Goal: Register for event/course

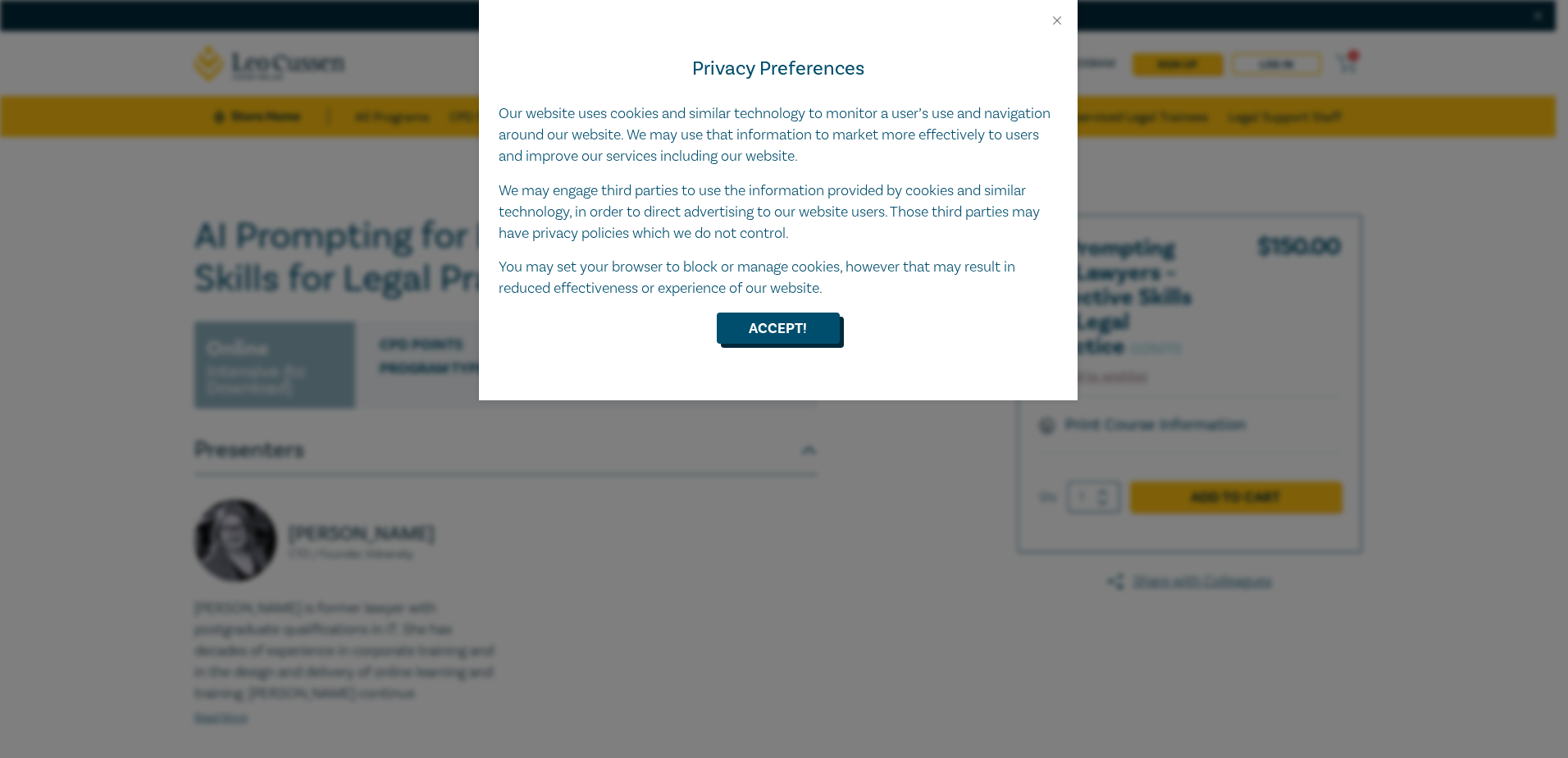
click at [771, 334] on button "Accept!" at bounding box center [779, 328] width 123 height 31
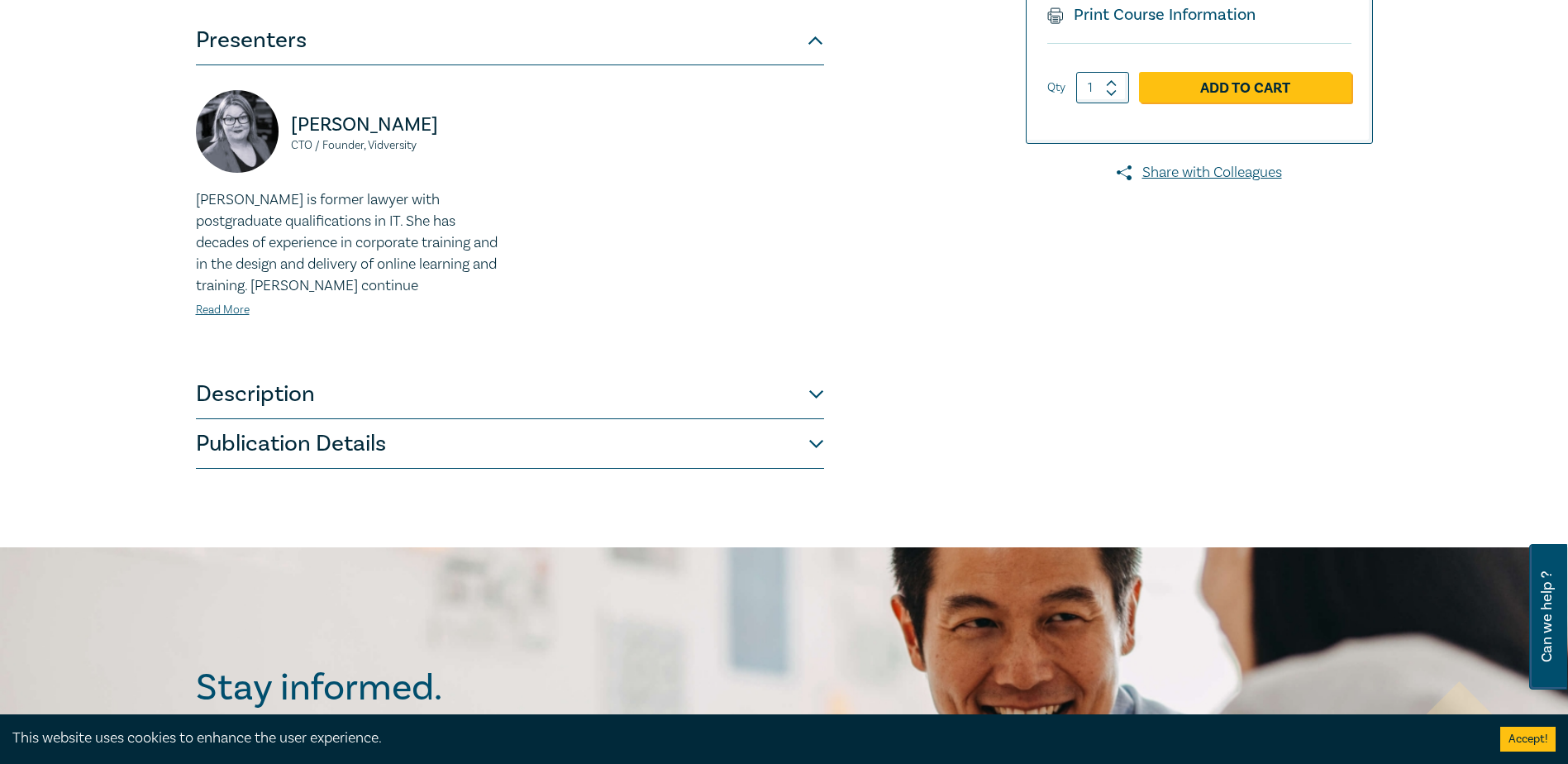
scroll to position [496, 0]
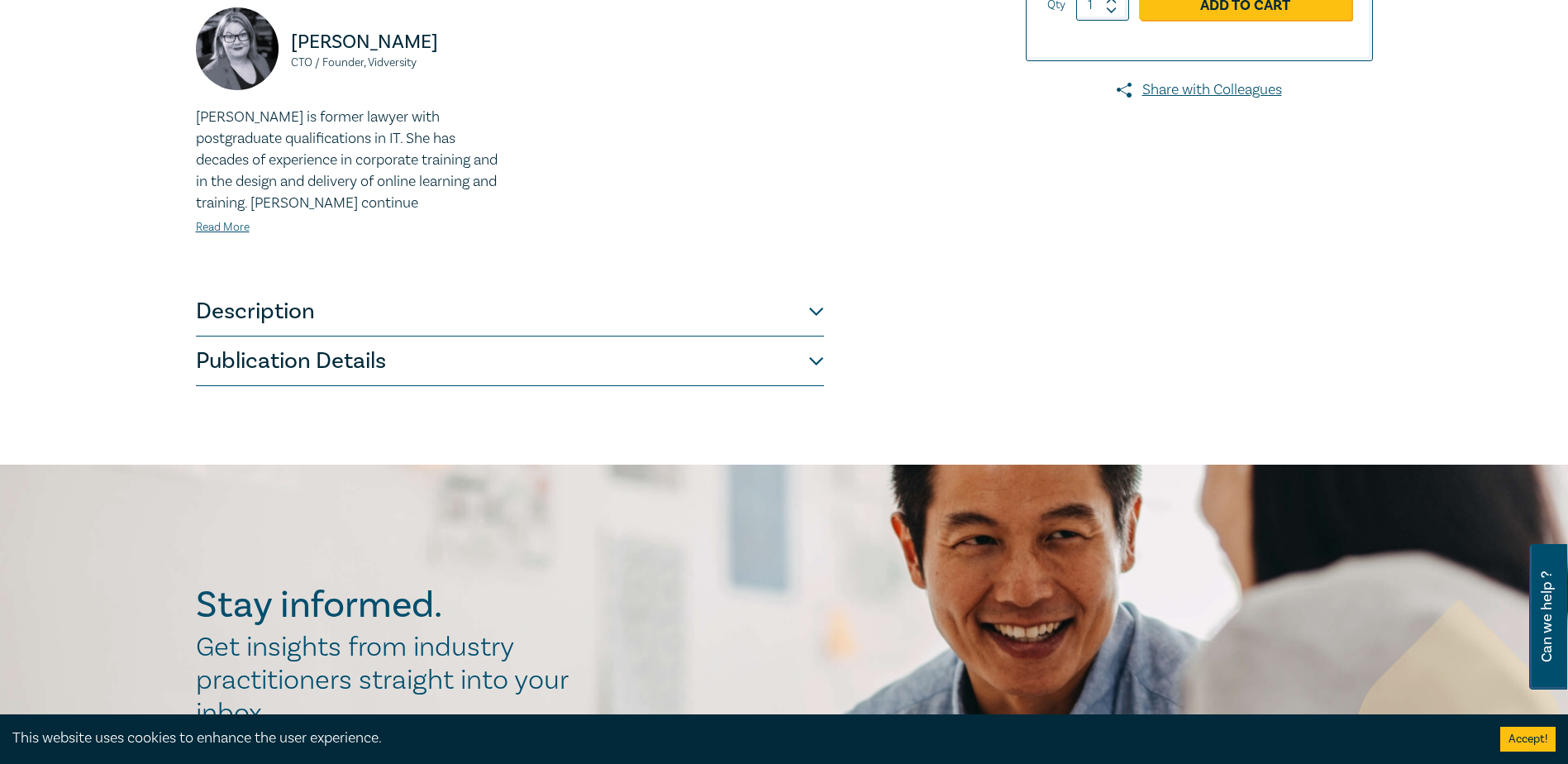
click at [464, 319] on button "Description" at bounding box center [511, 312] width 629 height 50
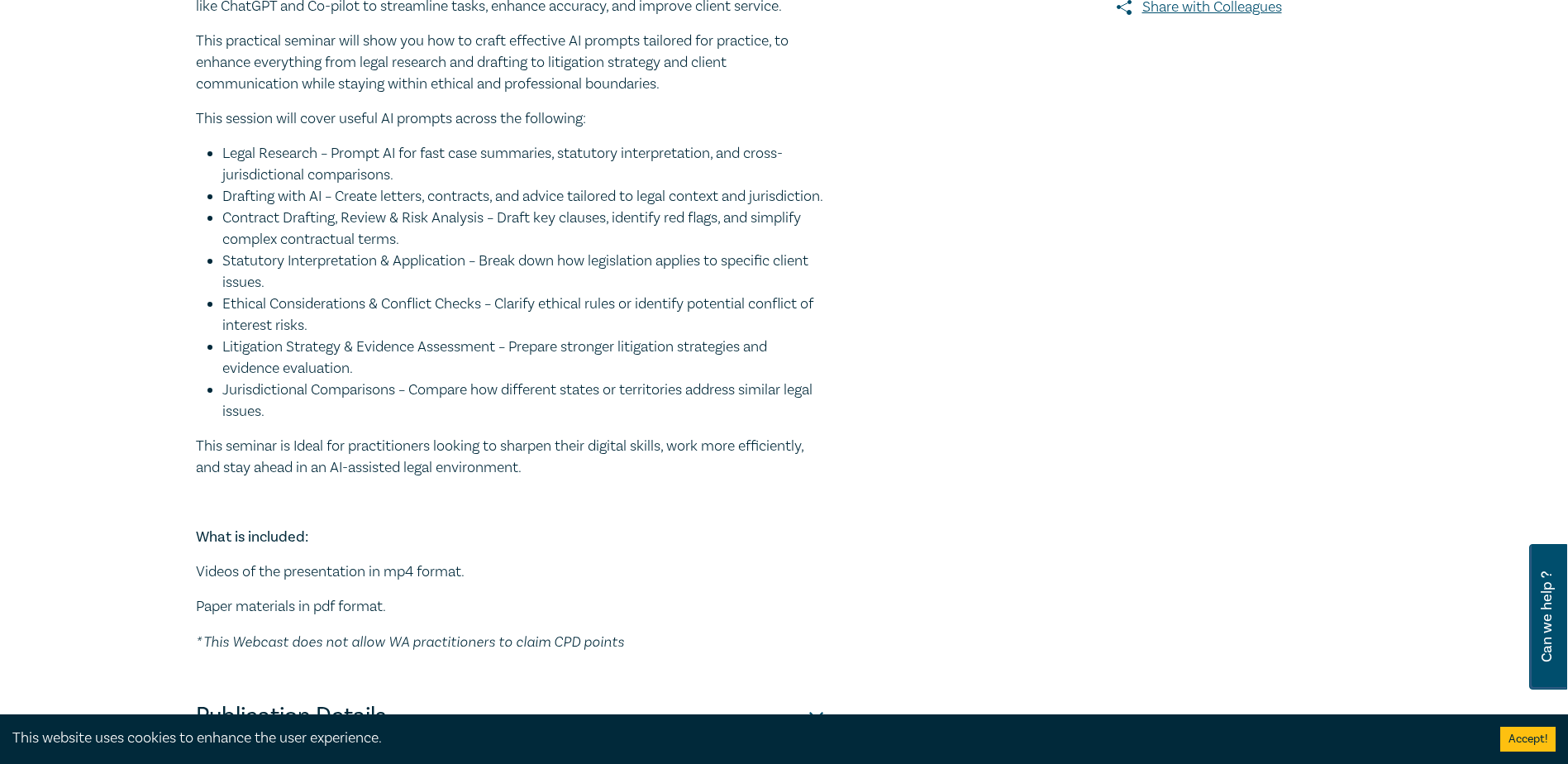
scroll to position [827, 0]
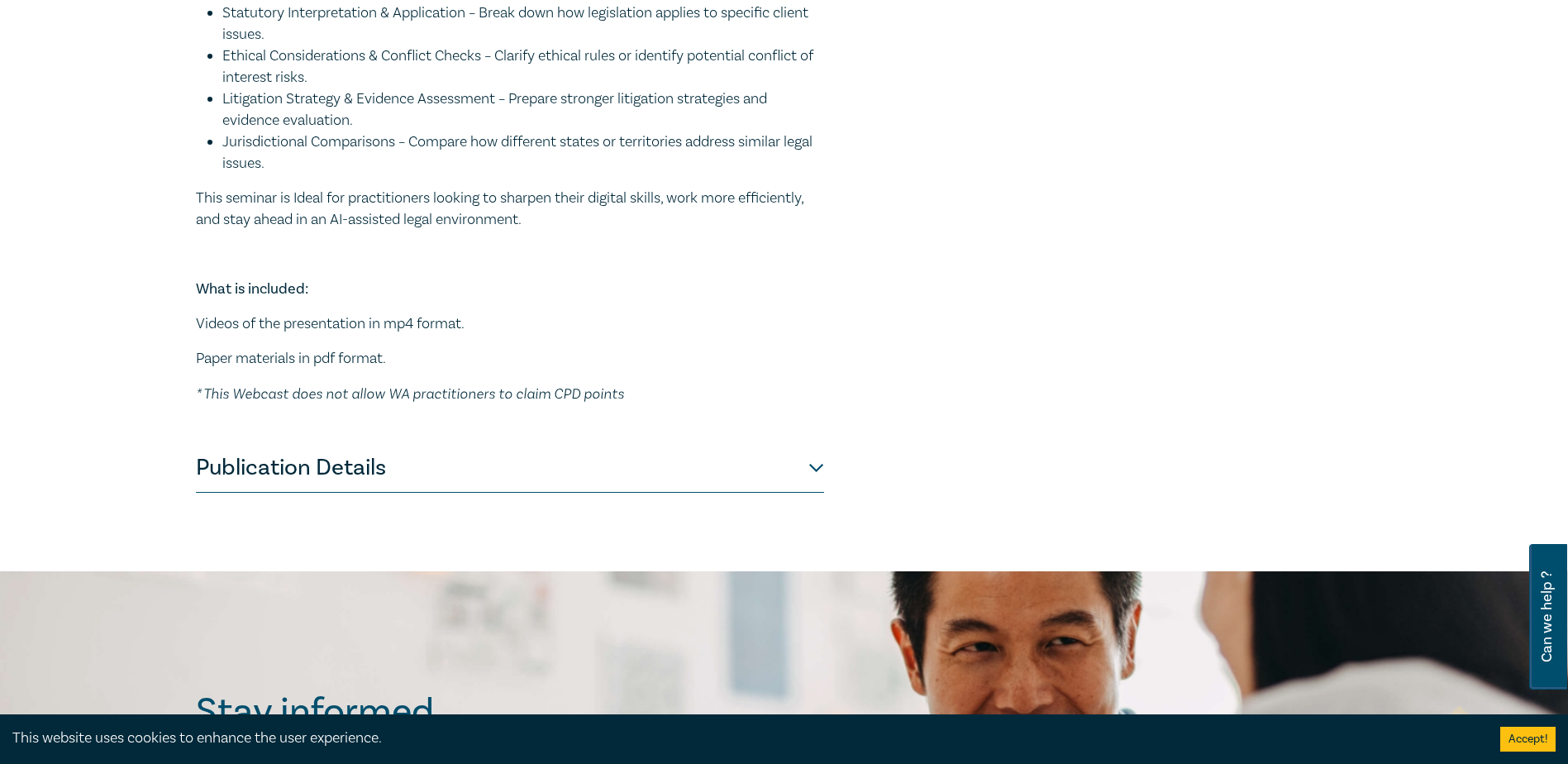
click at [416, 493] on button "Publication Details" at bounding box center [511, 468] width 629 height 50
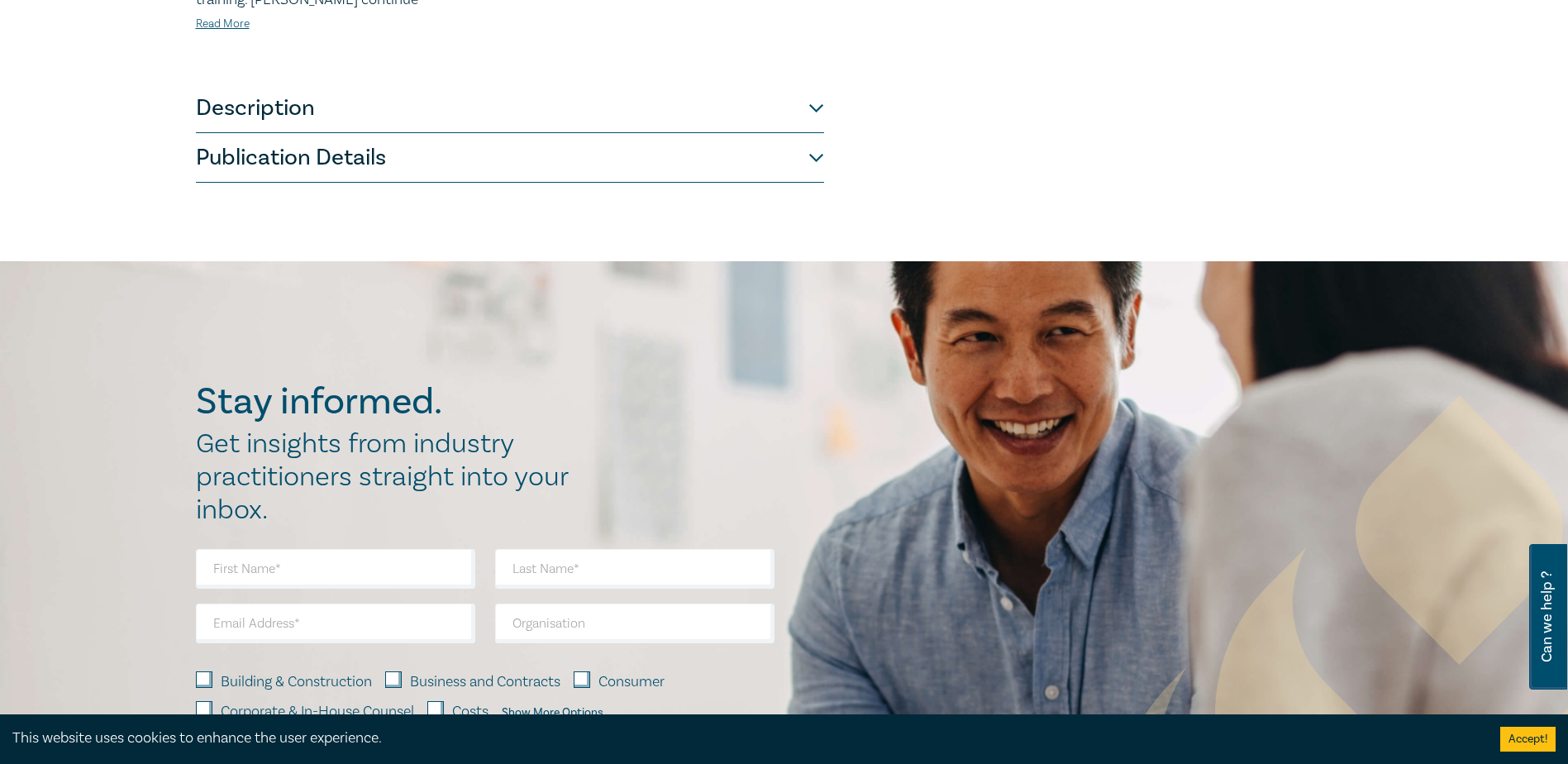
scroll to position [286, 0]
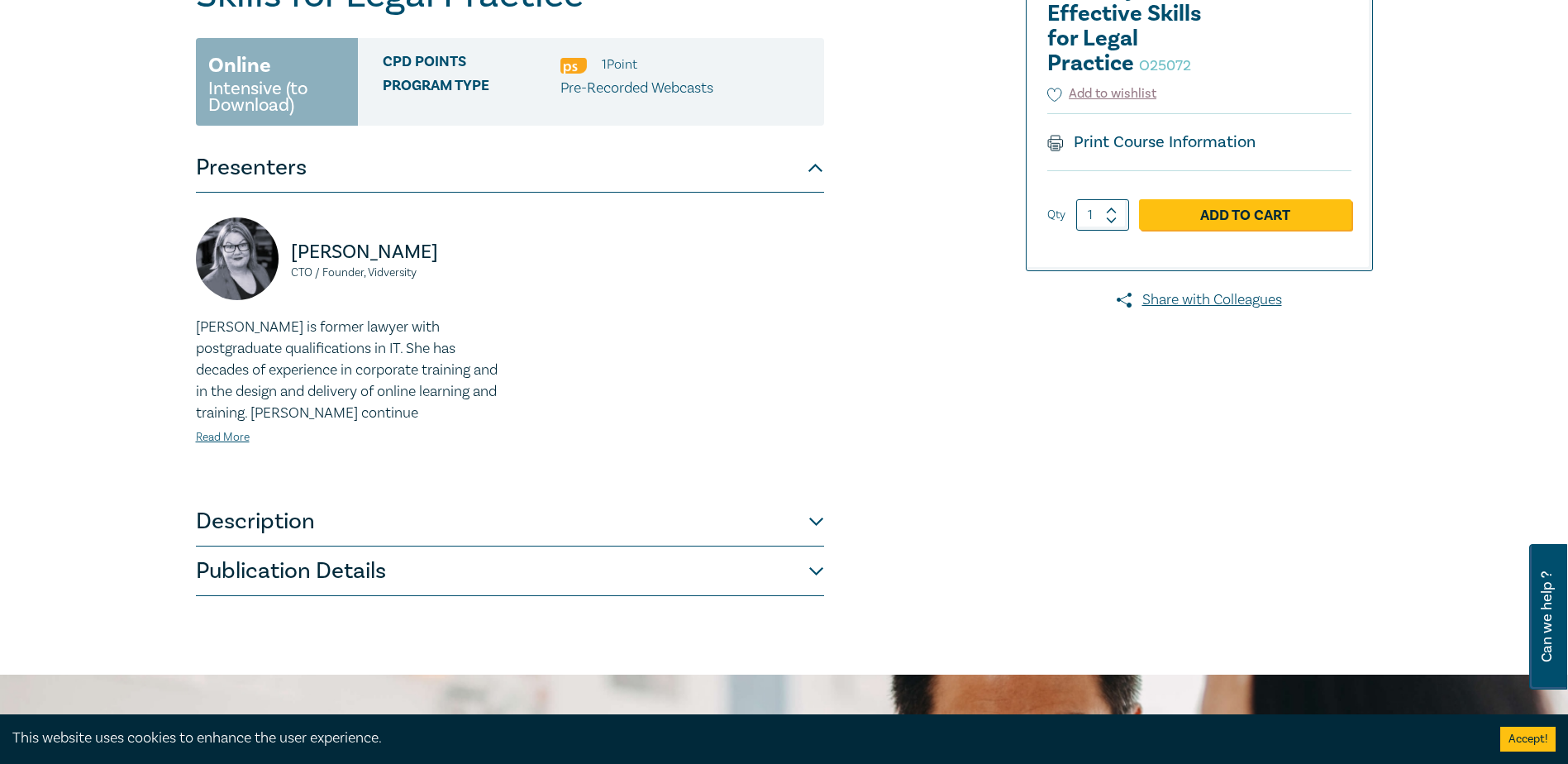
click at [492, 523] on button "Description" at bounding box center [511, 522] width 629 height 50
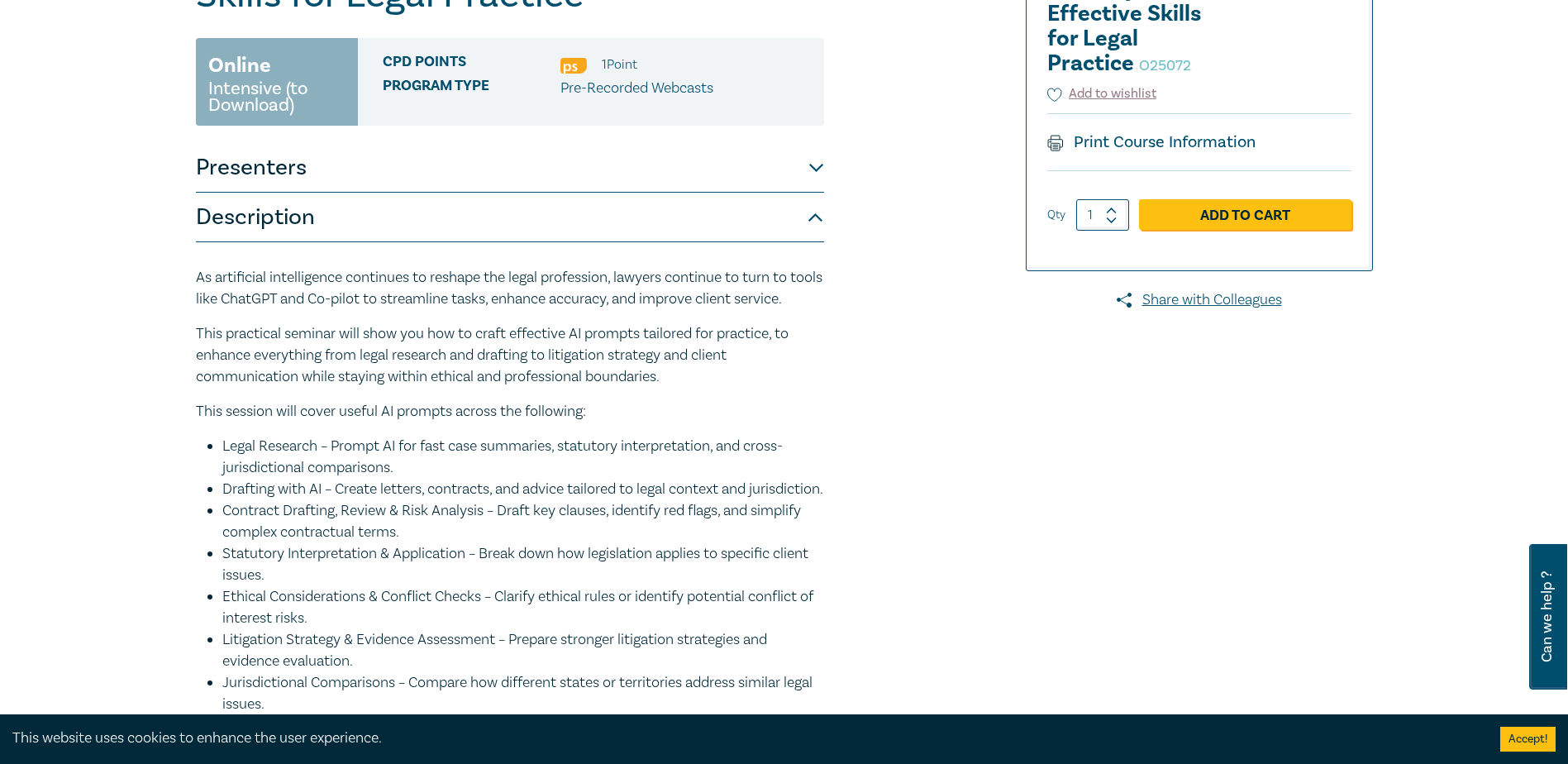
scroll to position [782, 0]
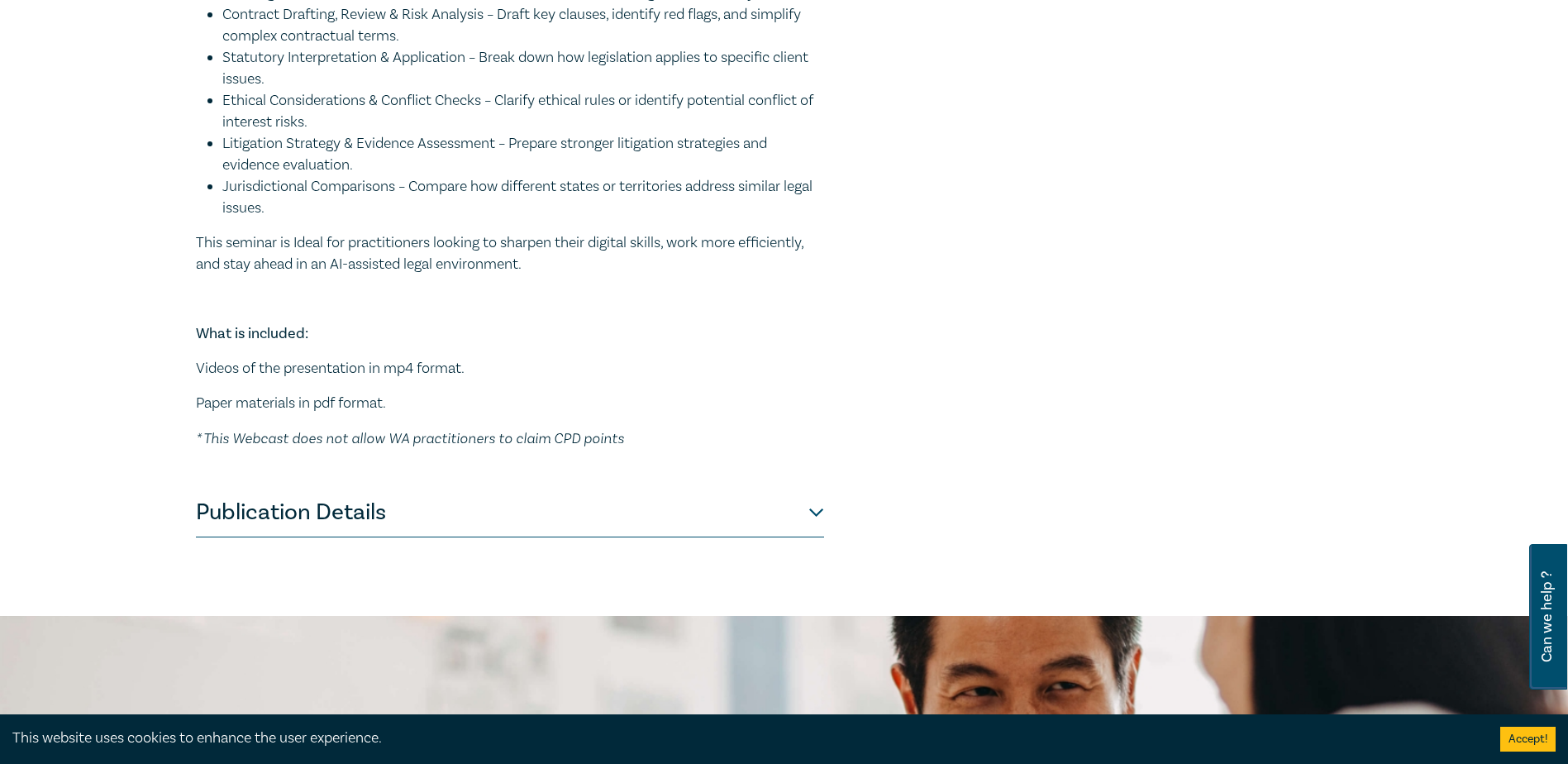
click at [481, 537] on button "Publication Details" at bounding box center [511, 513] width 629 height 50
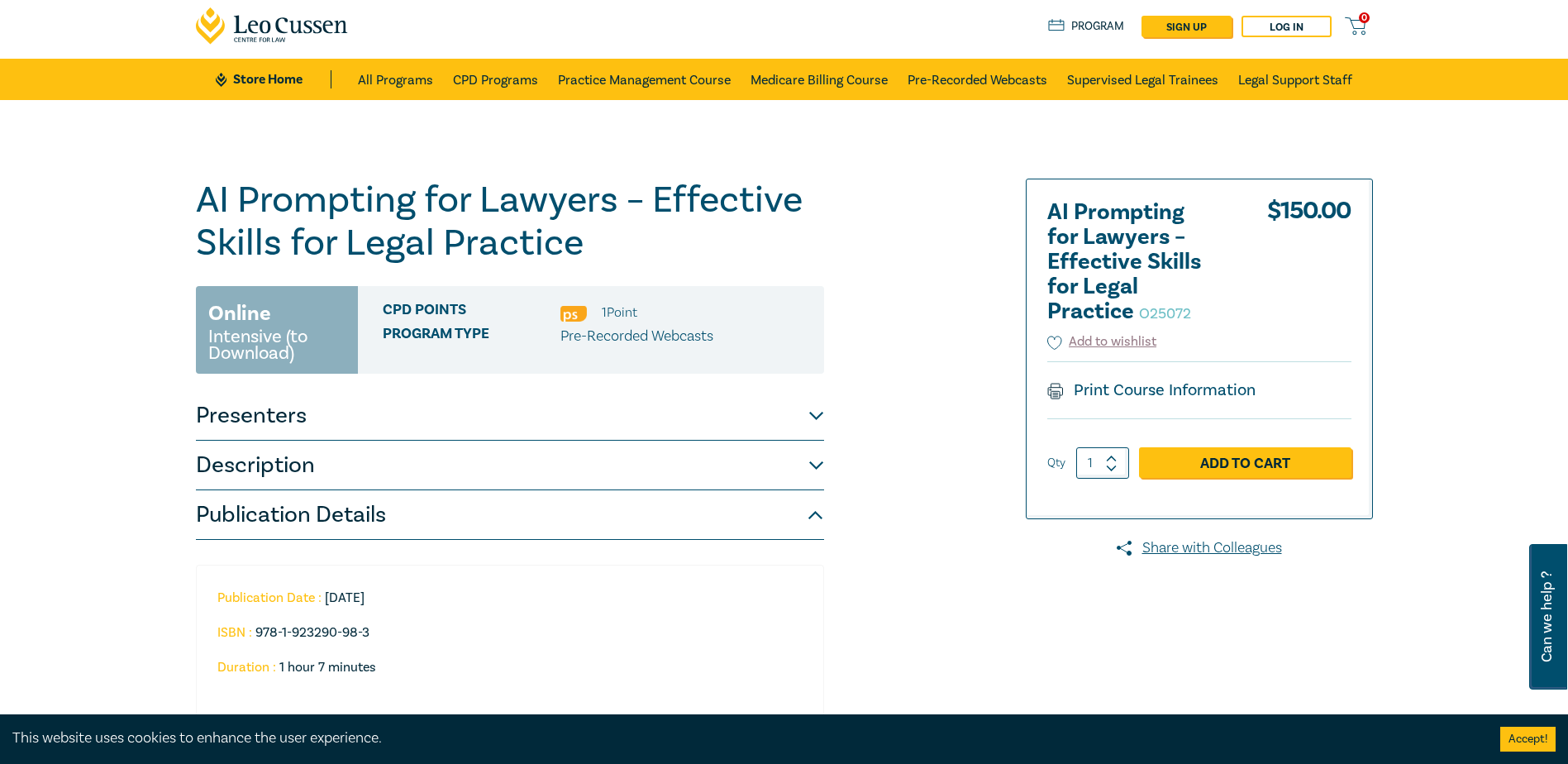
scroll to position [0, 0]
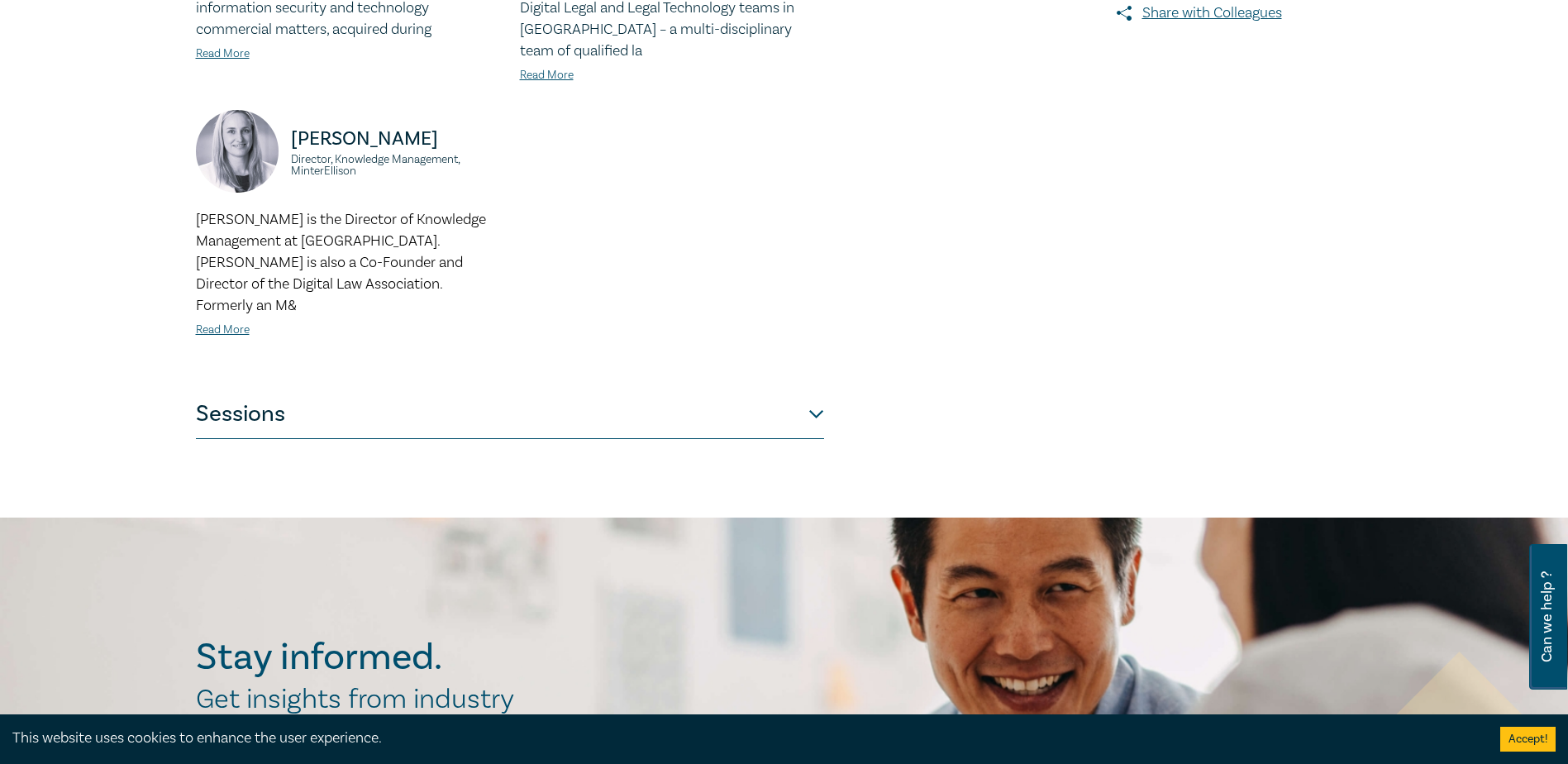
scroll to position [992, 0]
